Goal: Task Accomplishment & Management: Use online tool/utility

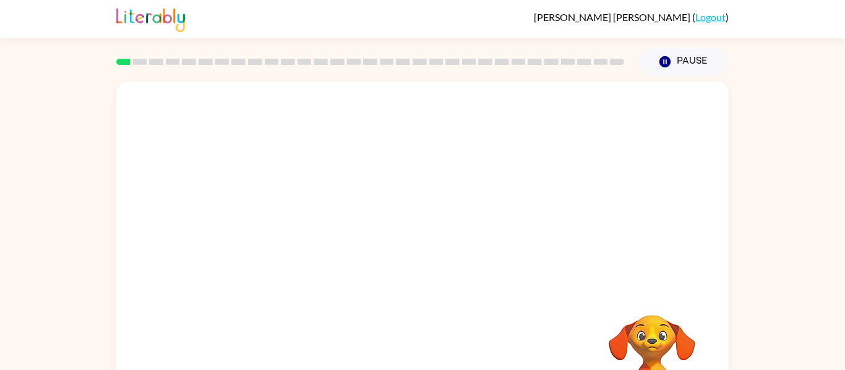
click at [234, 52] on div at bounding box center [370, 61] width 522 height 43
click at [234, 59] on icon at bounding box center [238, 62] width 14 height 6
click at [668, 56] on icon "Pause" at bounding box center [665, 62] width 14 height 14
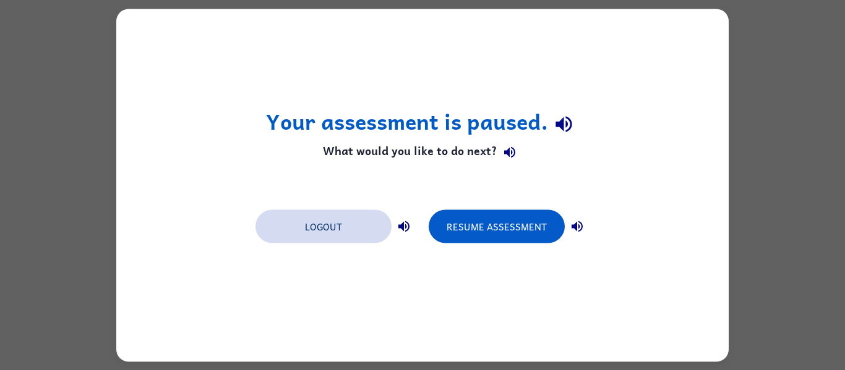
click at [354, 225] on button "Logout" at bounding box center [323, 226] width 136 height 33
